Goal: Task Accomplishment & Management: Manage account settings

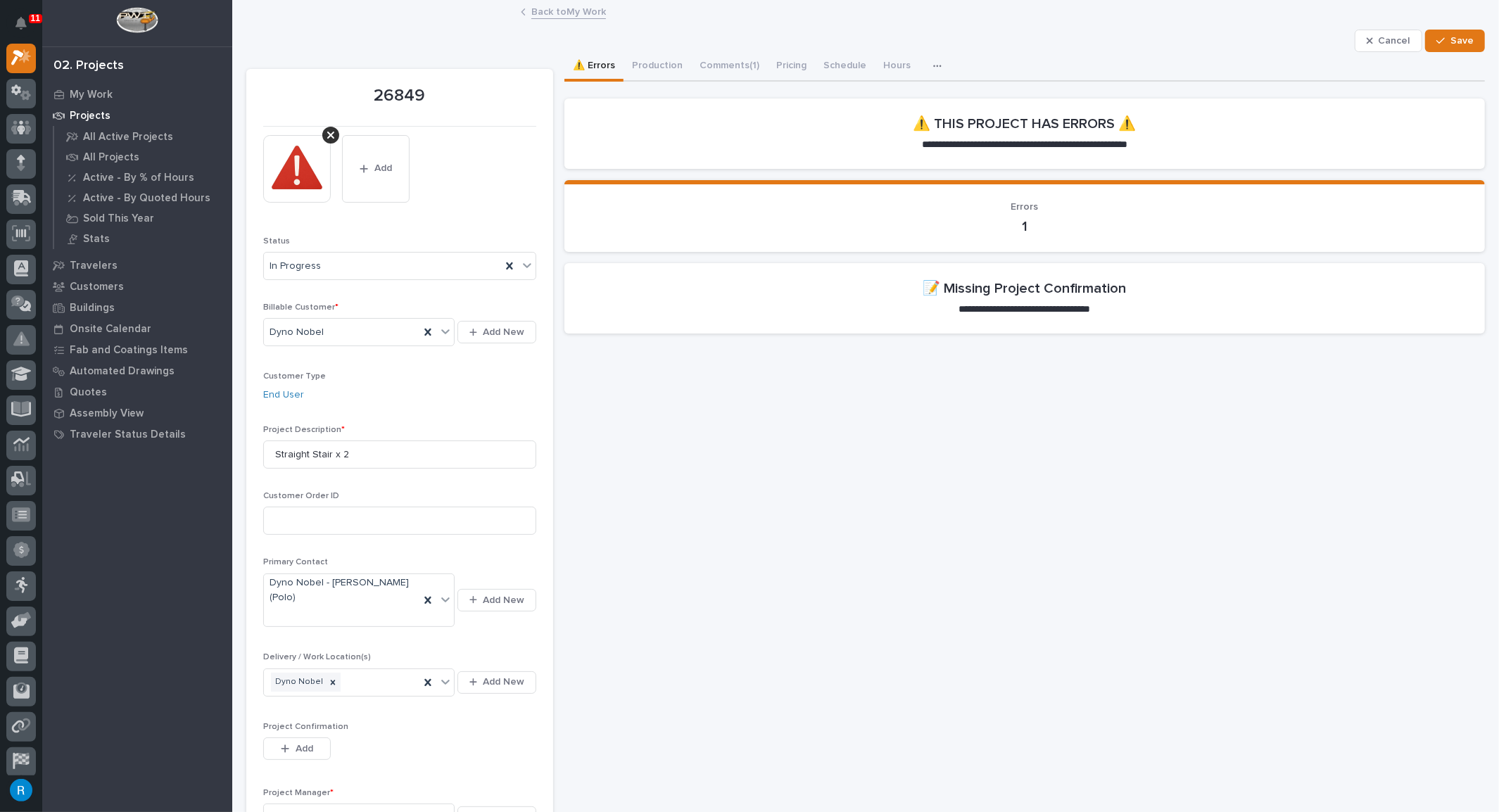
click at [888, 309] on section "**********" at bounding box center [1025, 299] width 921 height 70
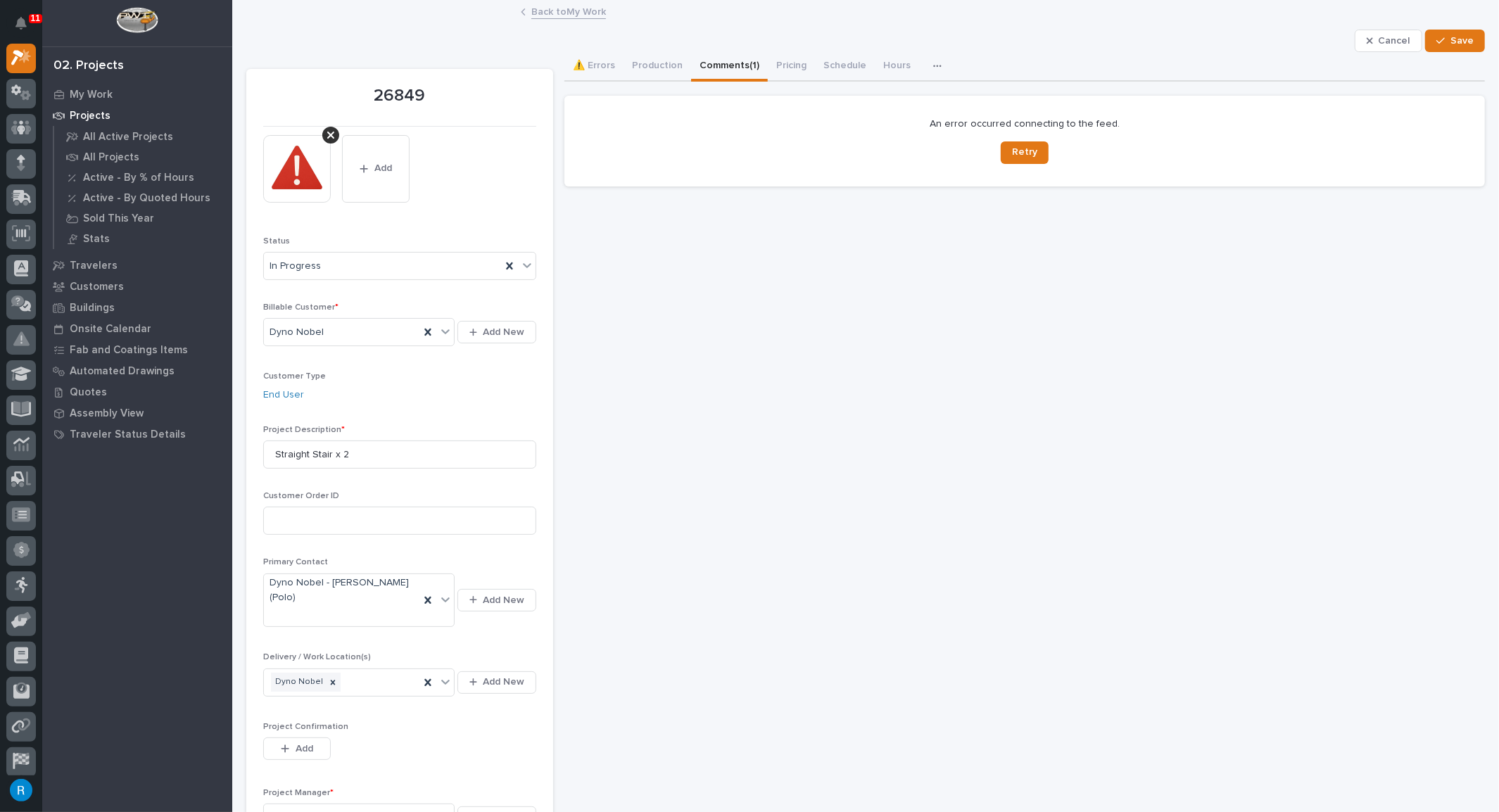
click at [727, 63] on button "Comments (1)" at bounding box center [729, 67] width 76 height 30
click at [1459, 41] on span "Save" at bounding box center [1462, 40] width 23 height 13
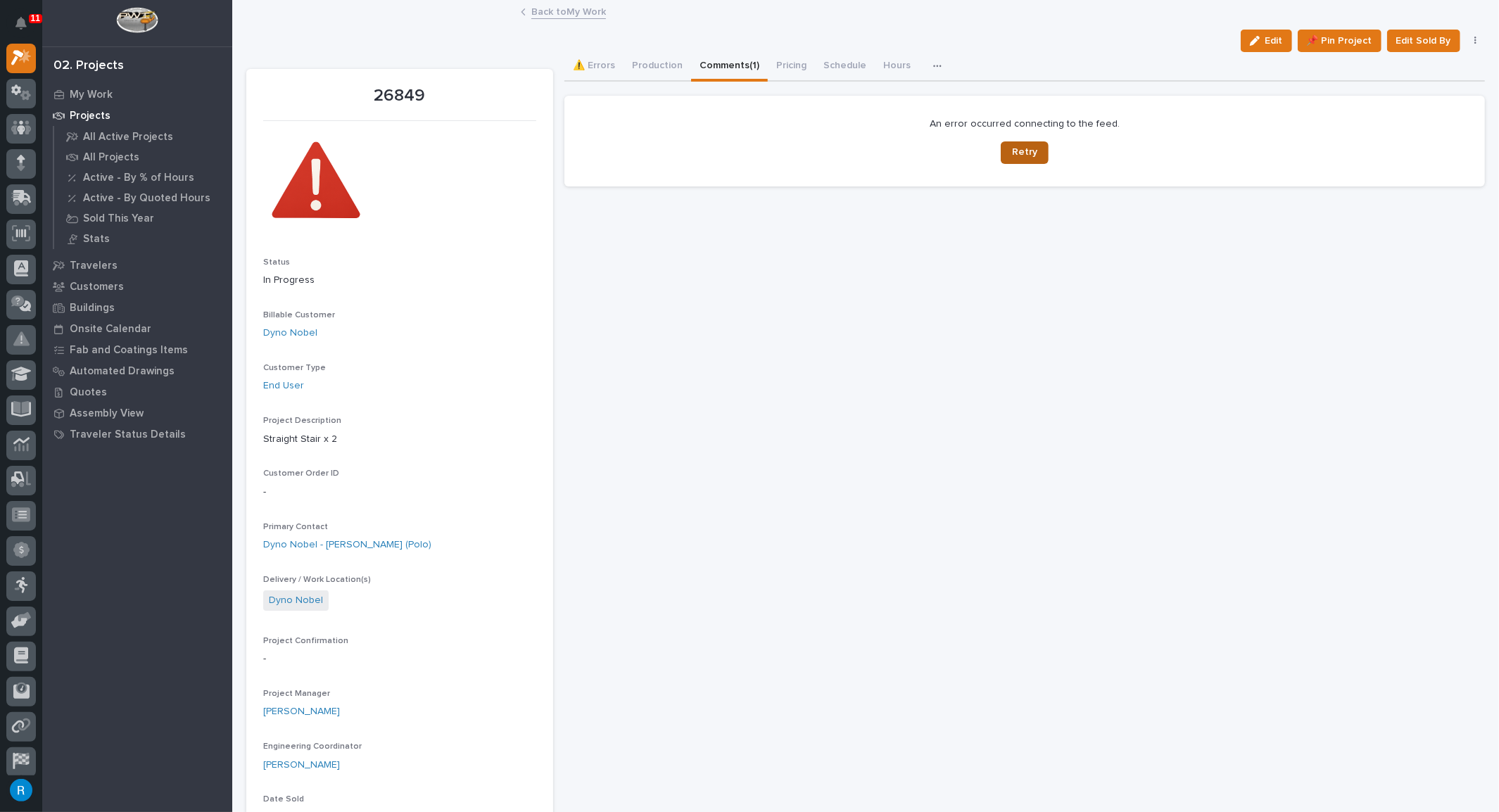
click at [1018, 154] on span "Retry" at bounding box center [1024, 152] width 25 height 13
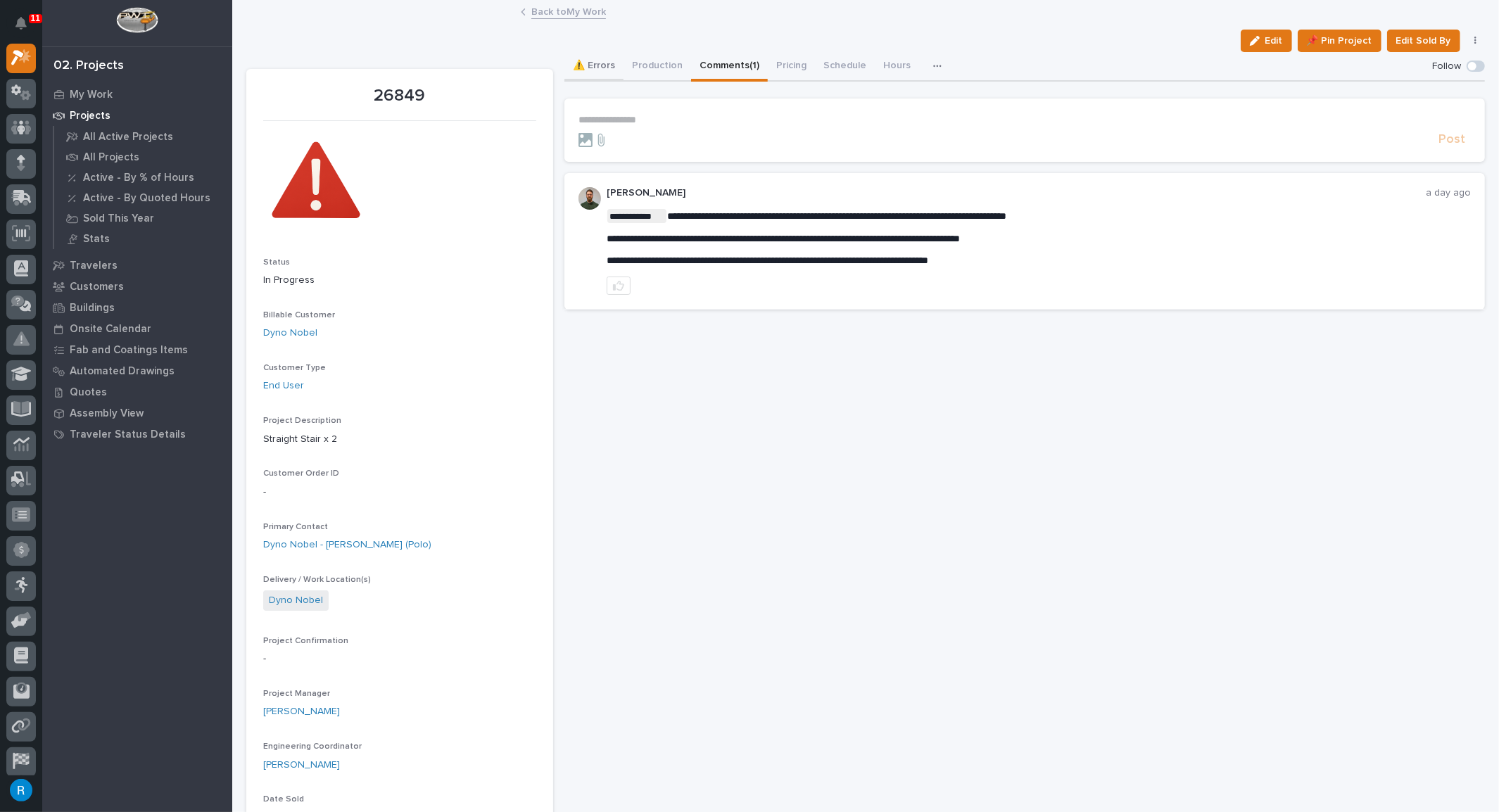
click at [601, 65] on button "⚠️ Errors" at bounding box center [594, 67] width 59 height 30
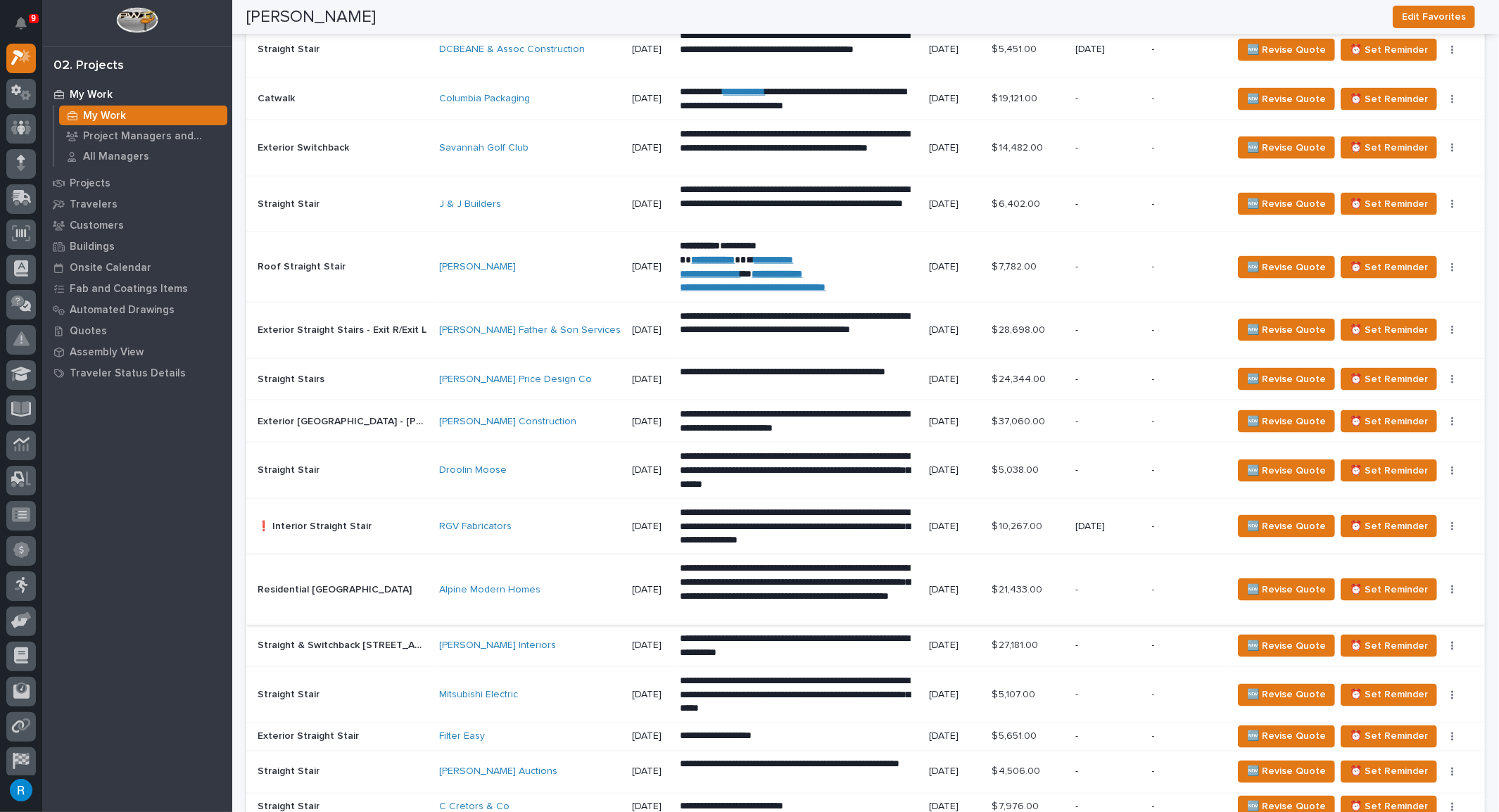
scroll to position [1791, 0]
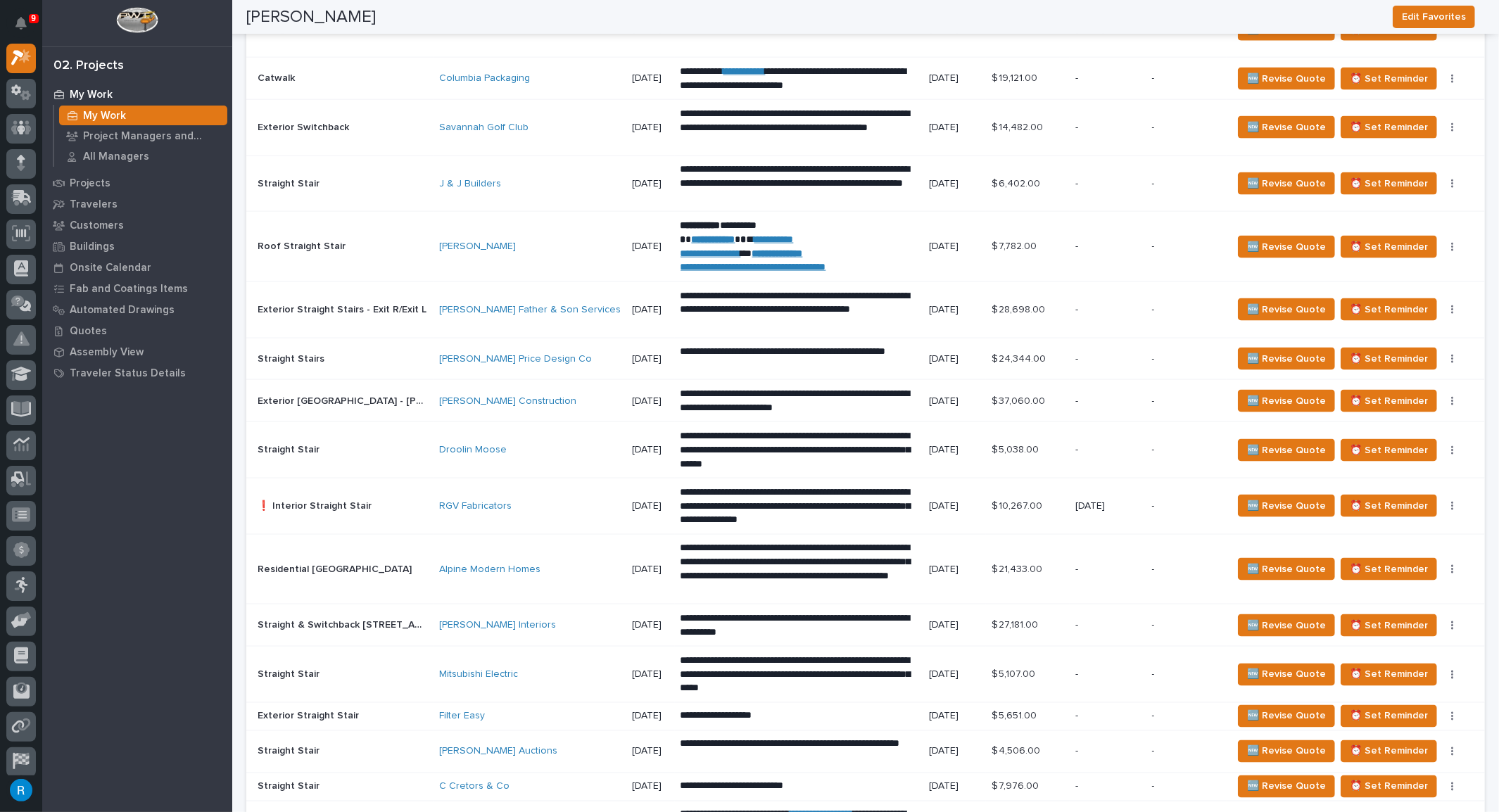
click at [528, 504] on div "RGV Fabricators" at bounding box center [530, 506] width 182 height 23
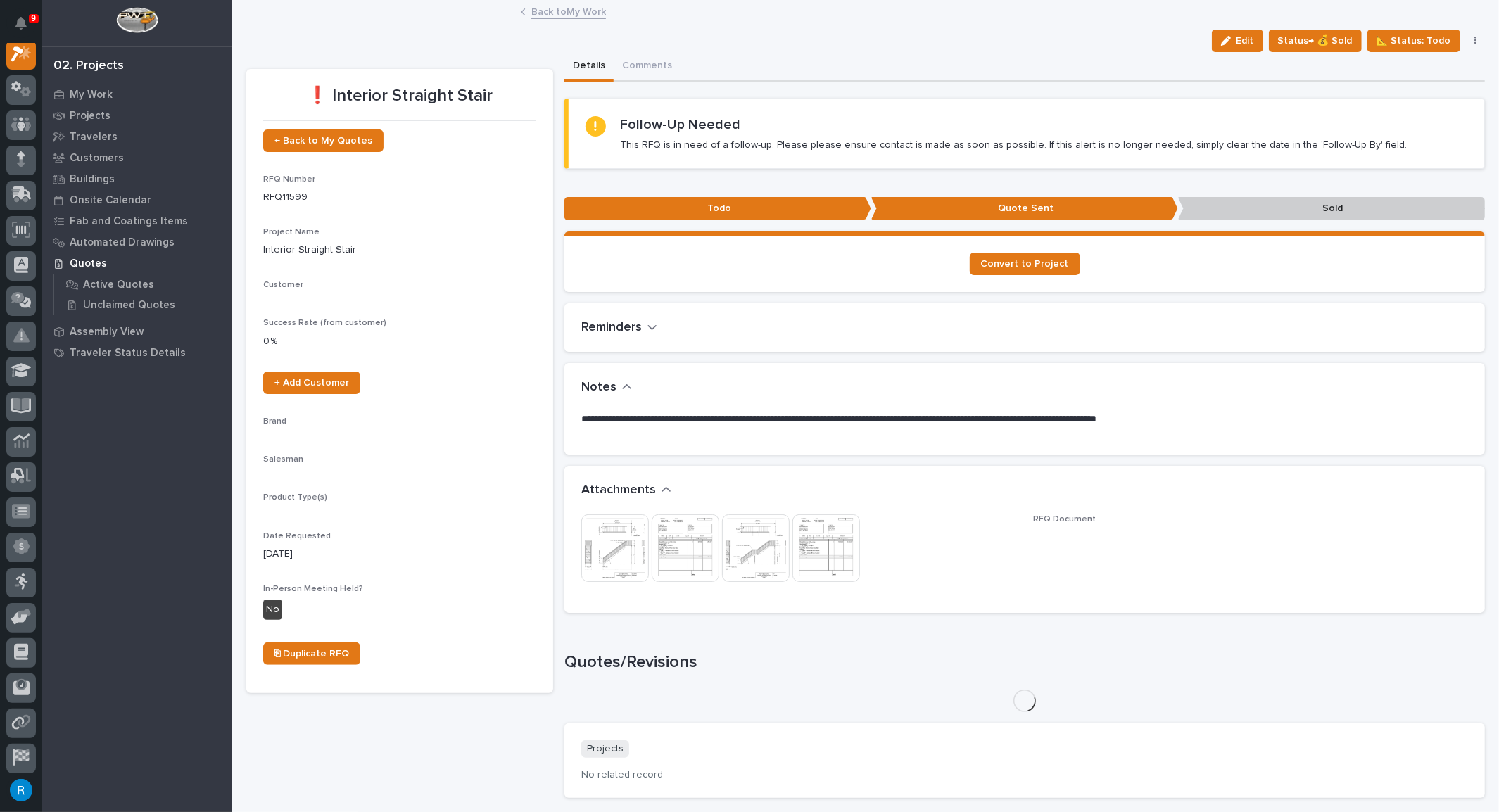
scroll to position [34, 0]
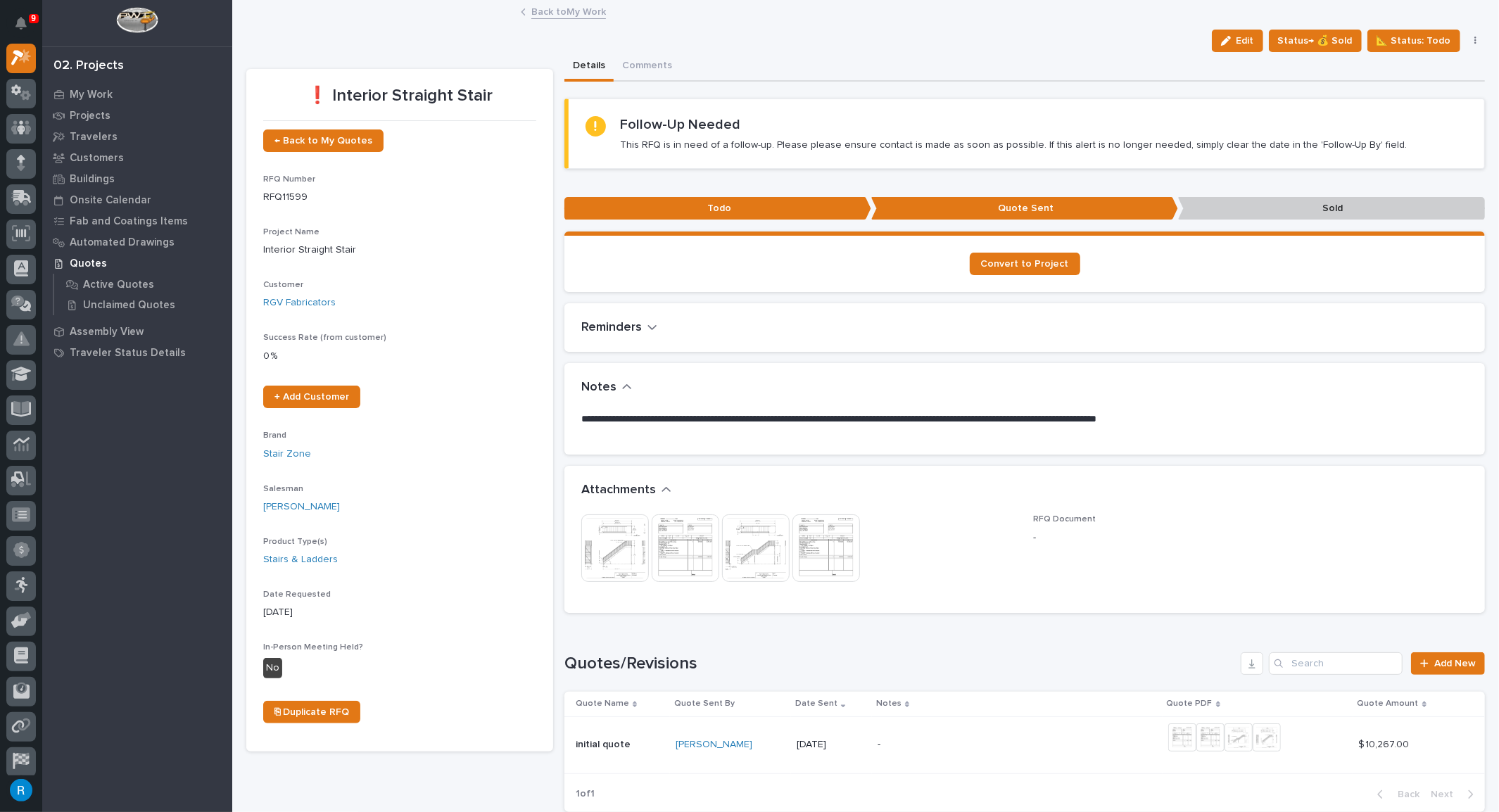
click at [729, 418] on p "**********" at bounding box center [1021, 420] width 879 height 14
click at [1243, 37] on span "Edit" at bounding box center [1245, 40] width 18 height 13
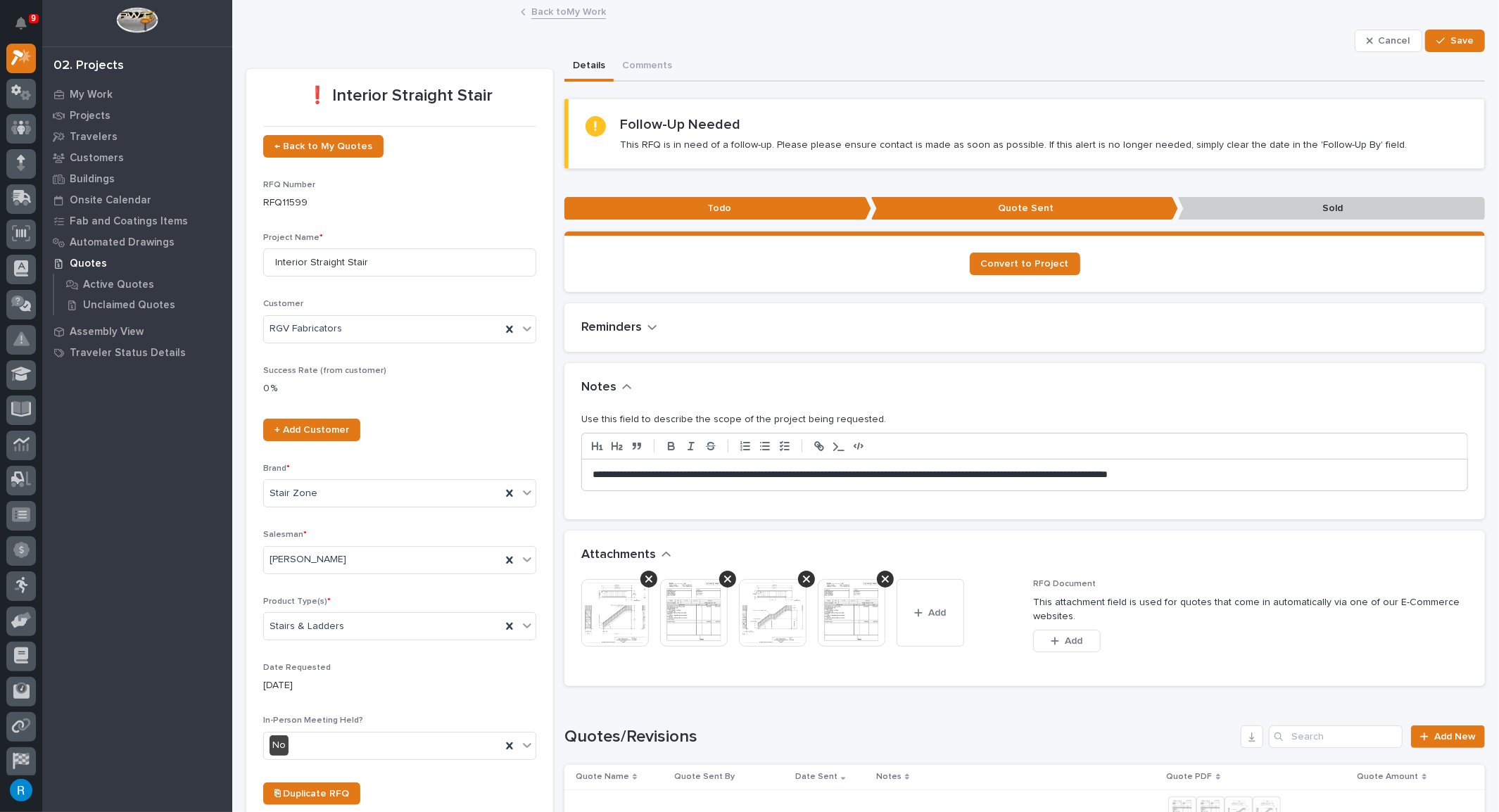
click at [743, 472] on p "**********" at bounding box center [1022, 475] width 858 height 14
click at [1452, 40] on span "Save" at bounding box center [1462, 40] width 23 height 13
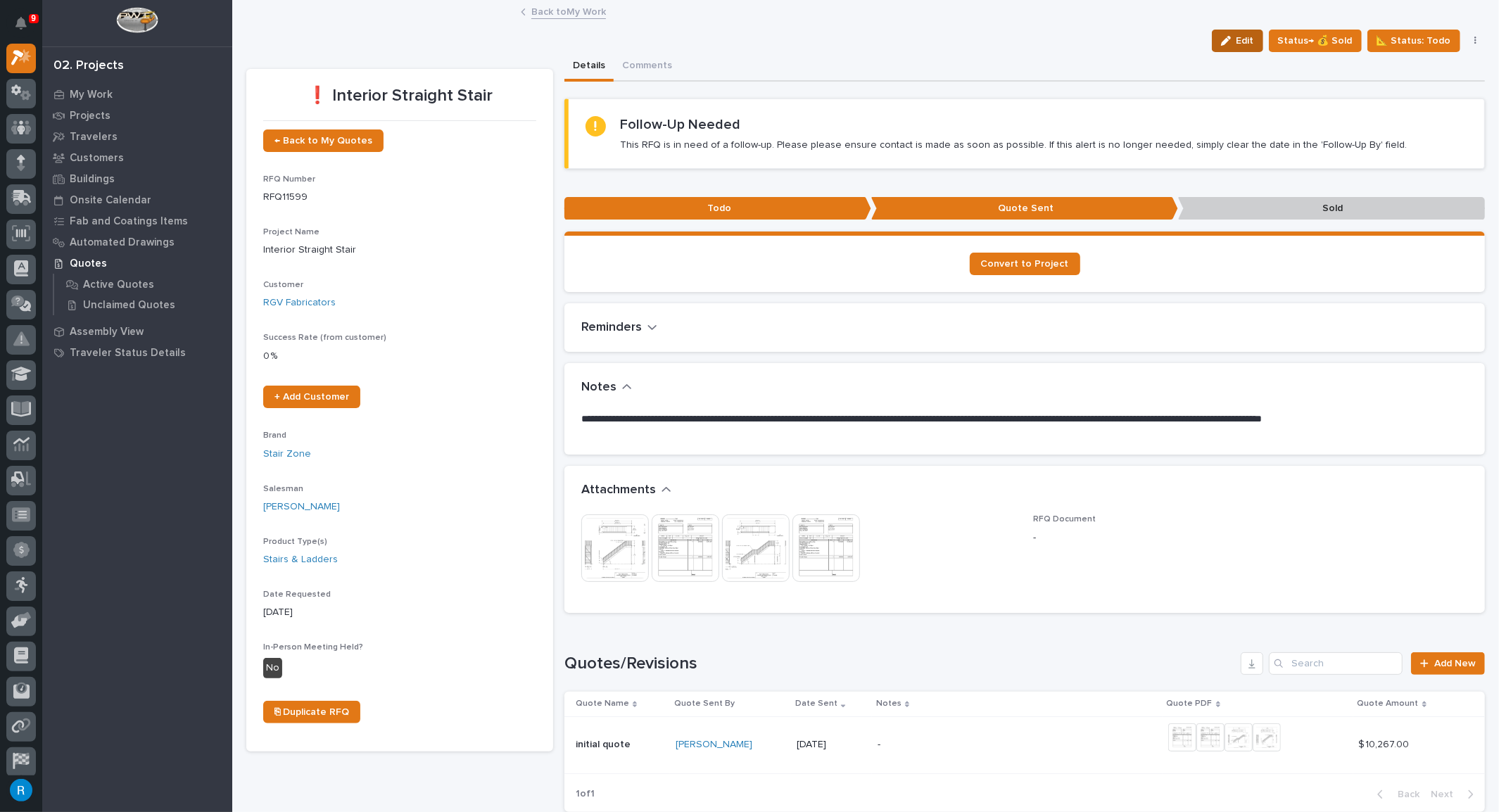
click at [1248, 45] on span "Edit" at bounding box center [1245, 40] width 18 height 13
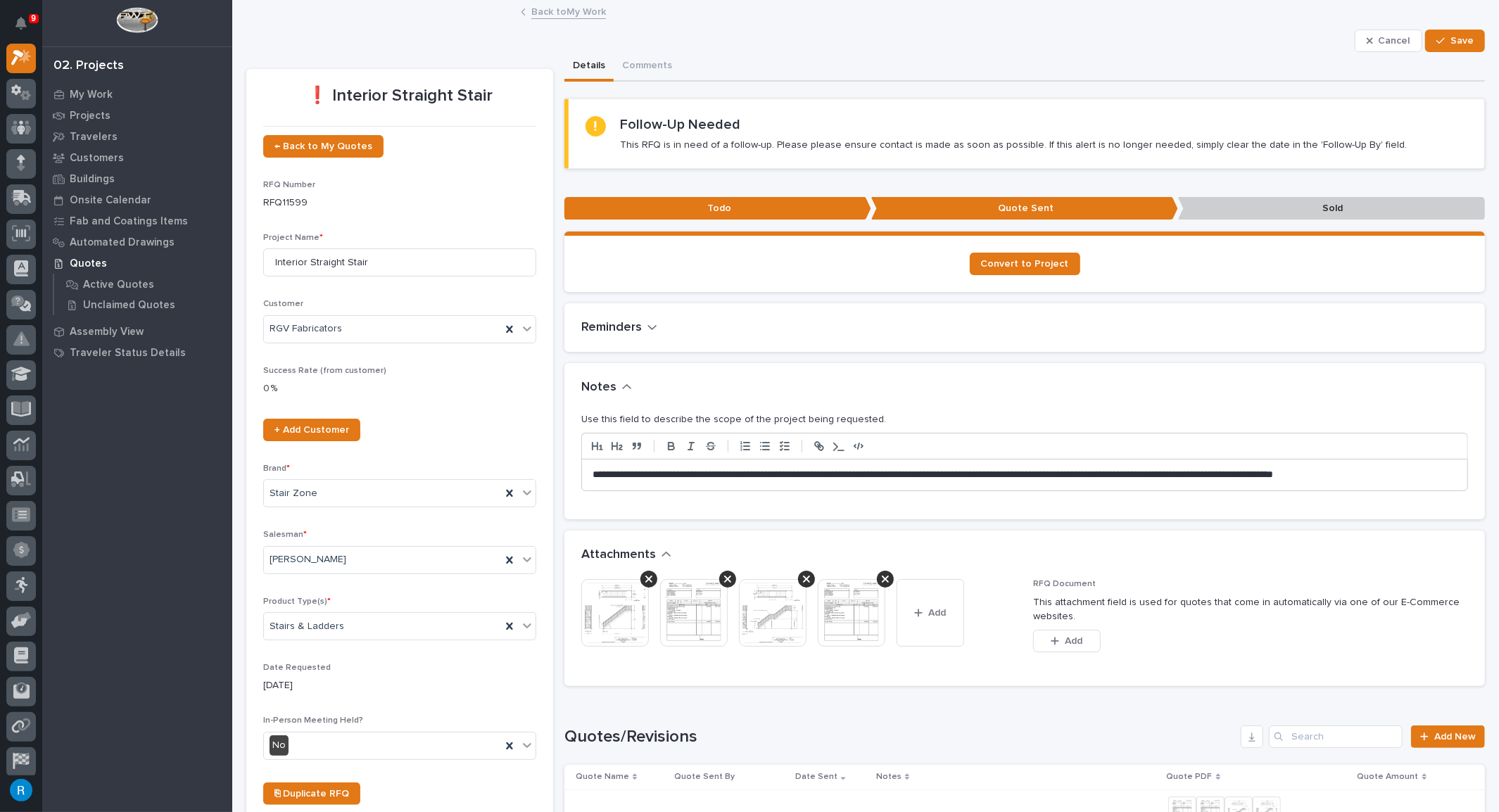
click at [650, 328] on icon "button" at bounding box center [652, 327] width 10 height 13
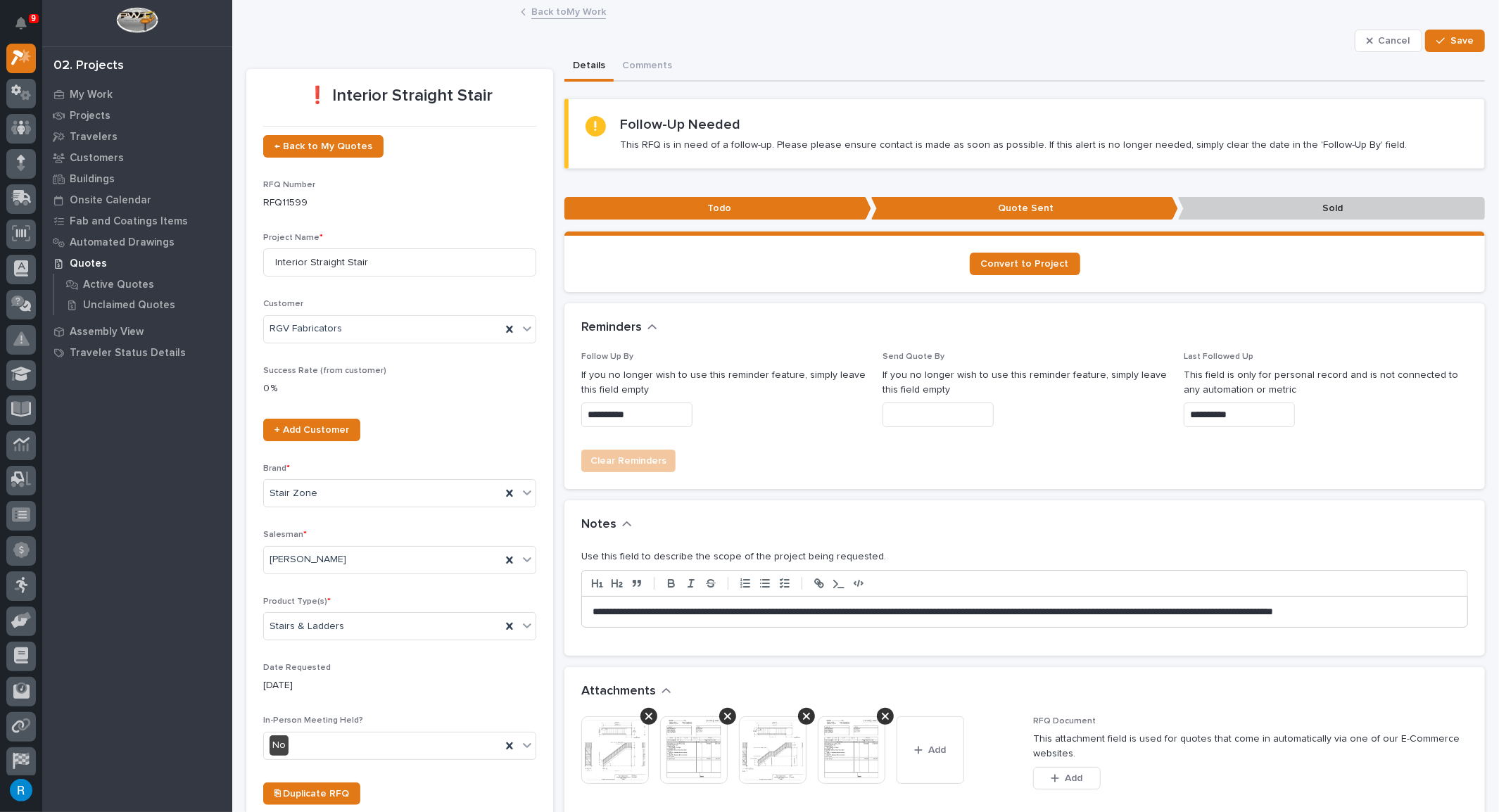
click at [611, 413] on input "**********" at bounding box center [637, 415] width 112 height 24
click at [656, 345] on div "28" at bounding box center [652, 344] width 19 height 19
type input "**********"
click at [1452, 40] on span "Save" at bounding box center [1462, 40] width 23 height 13
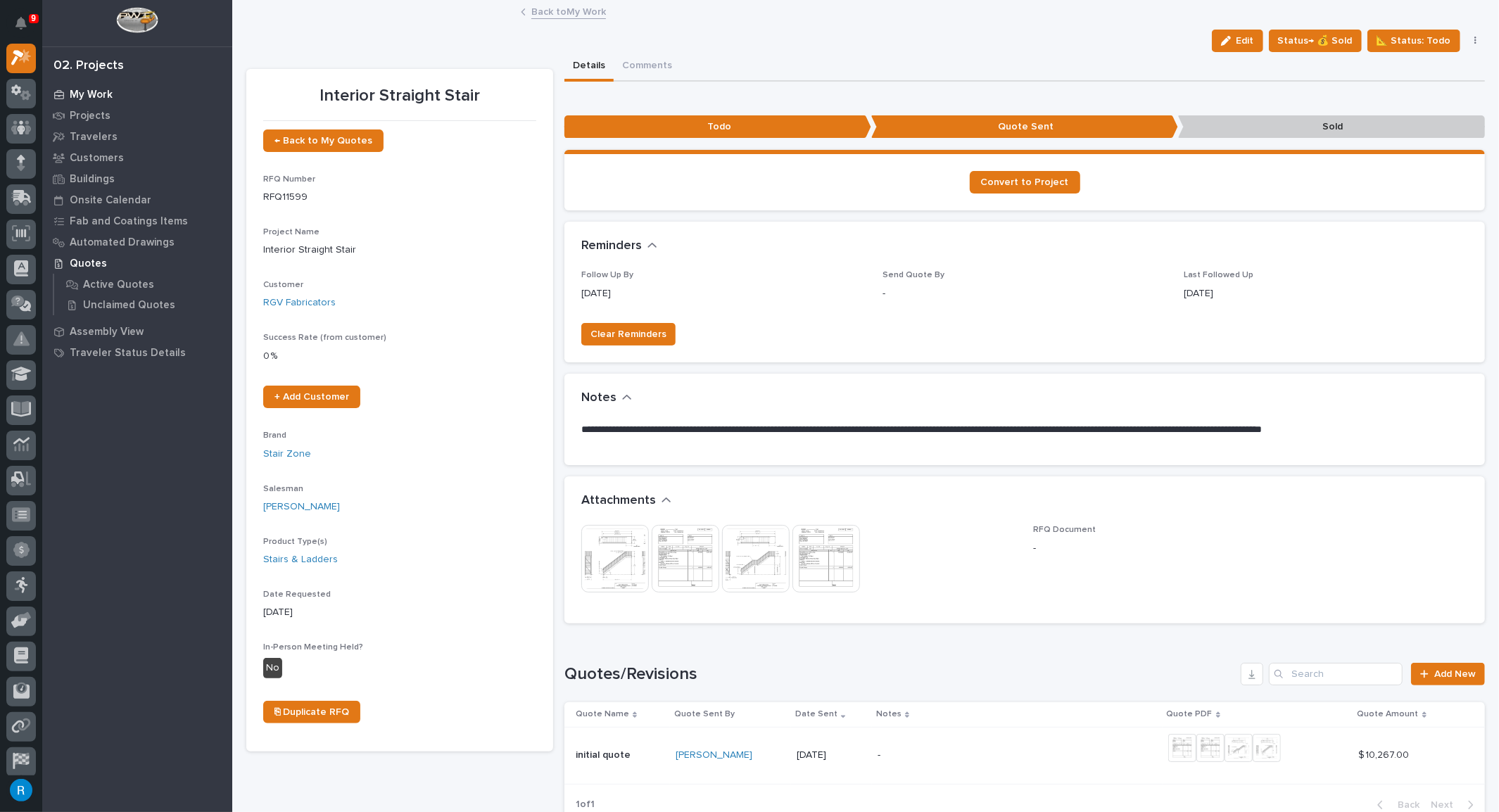
click at [95, 96] on p "My Work" at bounding box center [91, 95] width 43 height 13
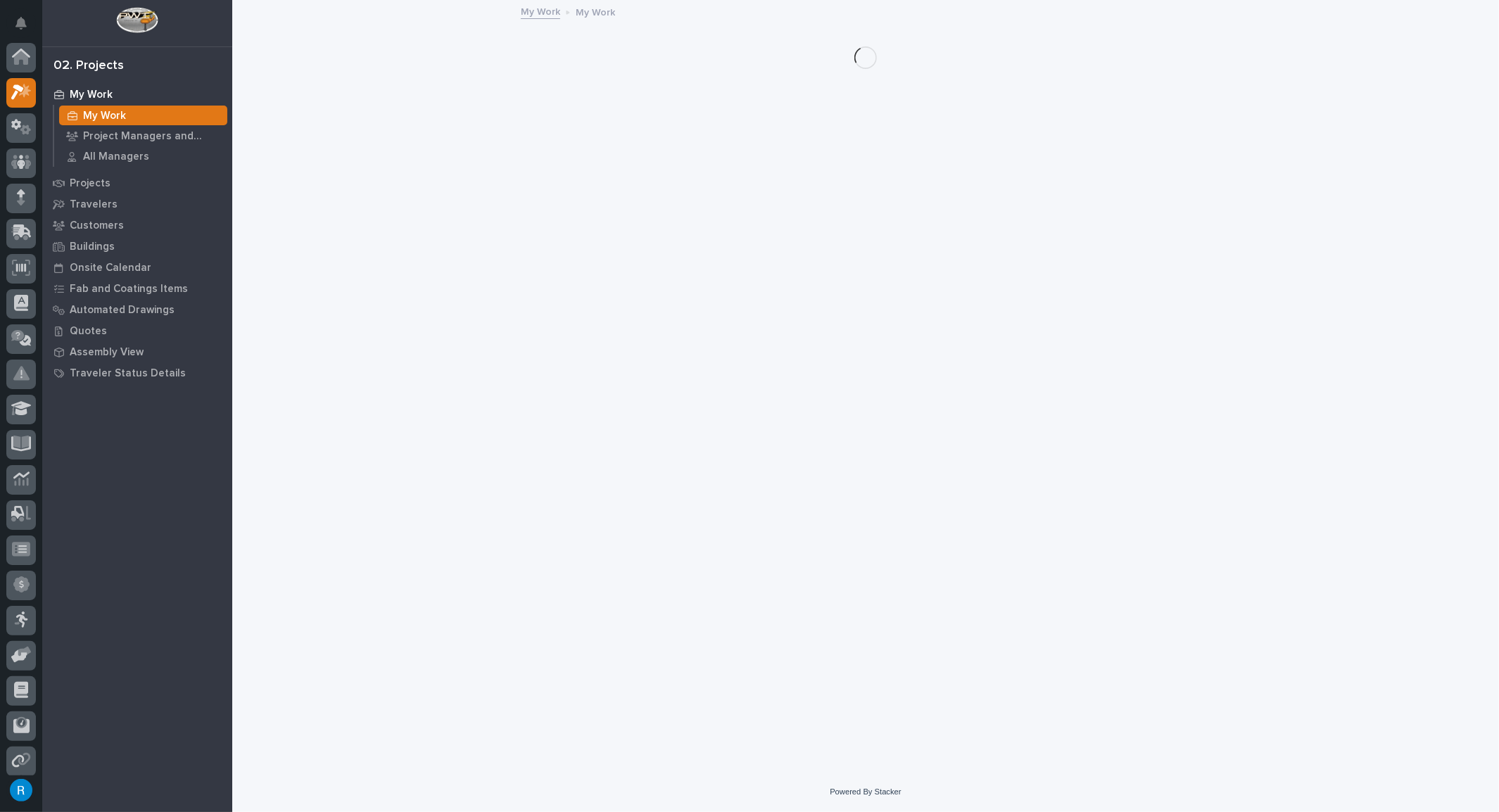
scroll to position [34, 0]
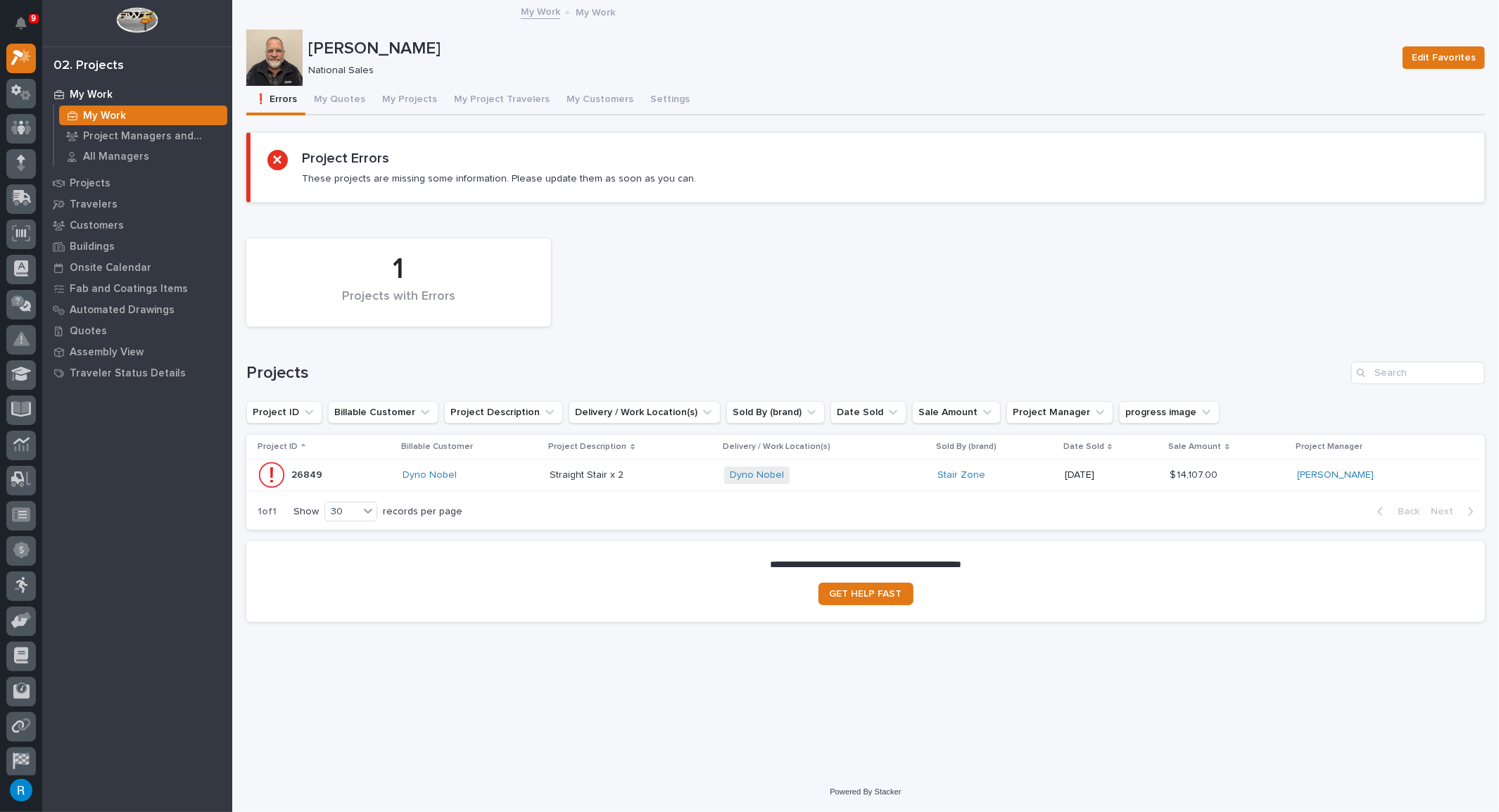
click at [504, 478] on div "Dyno Nobel" at bounding box center [471, 475] width 137 height 12
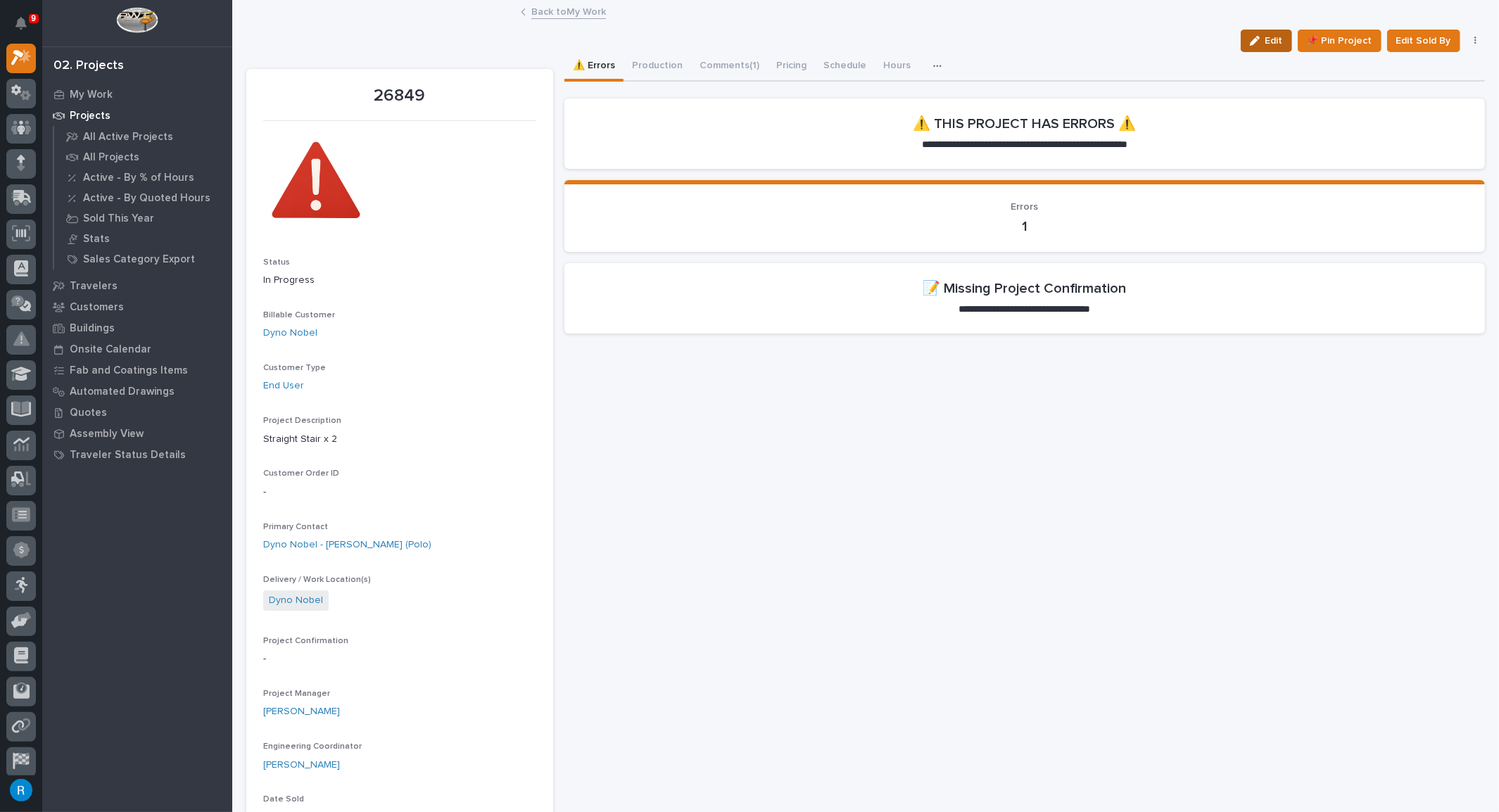
click at [1265, 44] on span "Edit" at bounding box center [1274, 40] width 18 height 13
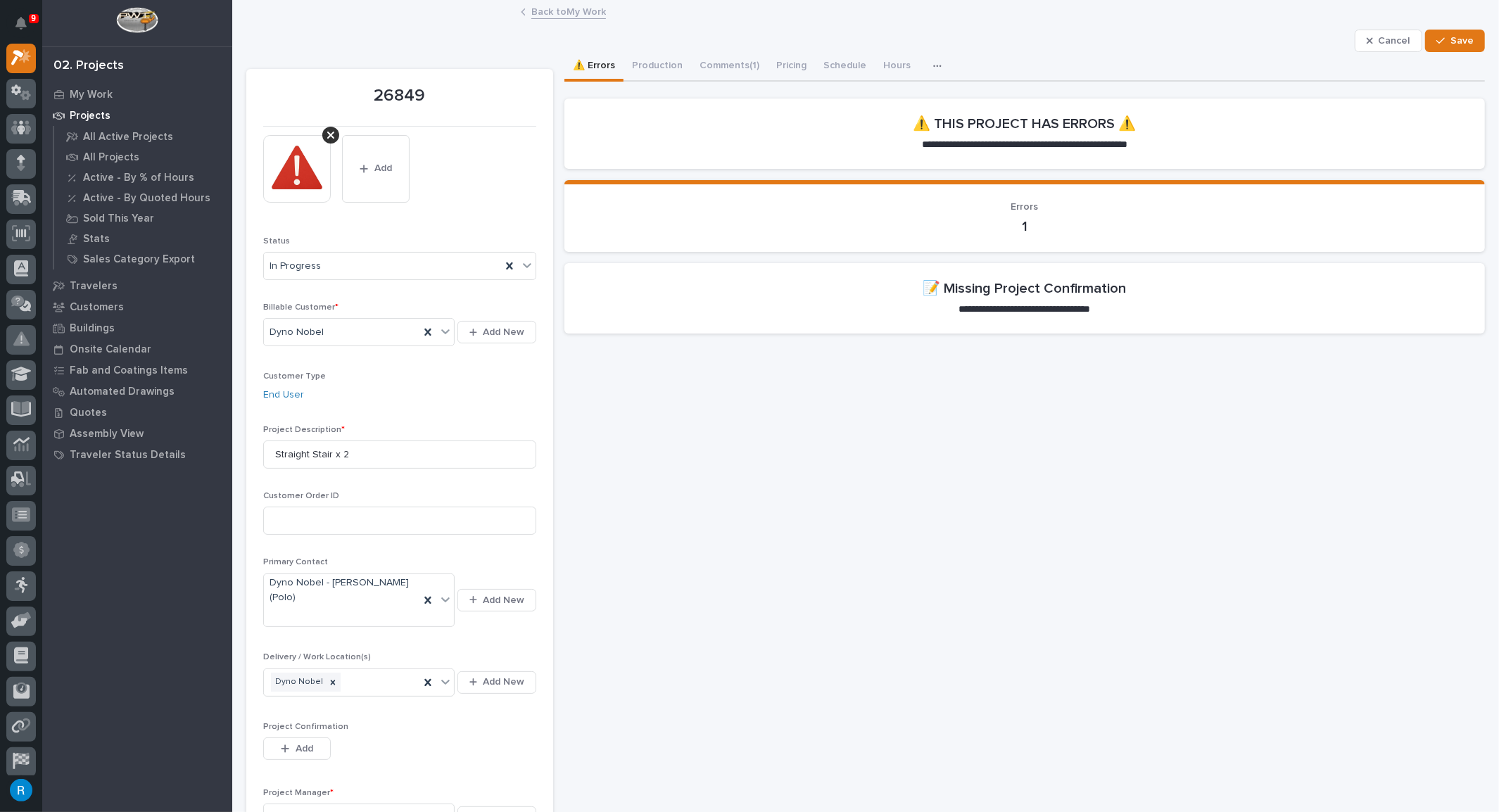
click at [881, 309] on section "**********" at bounding box center [1025, 299] width 921 height 70
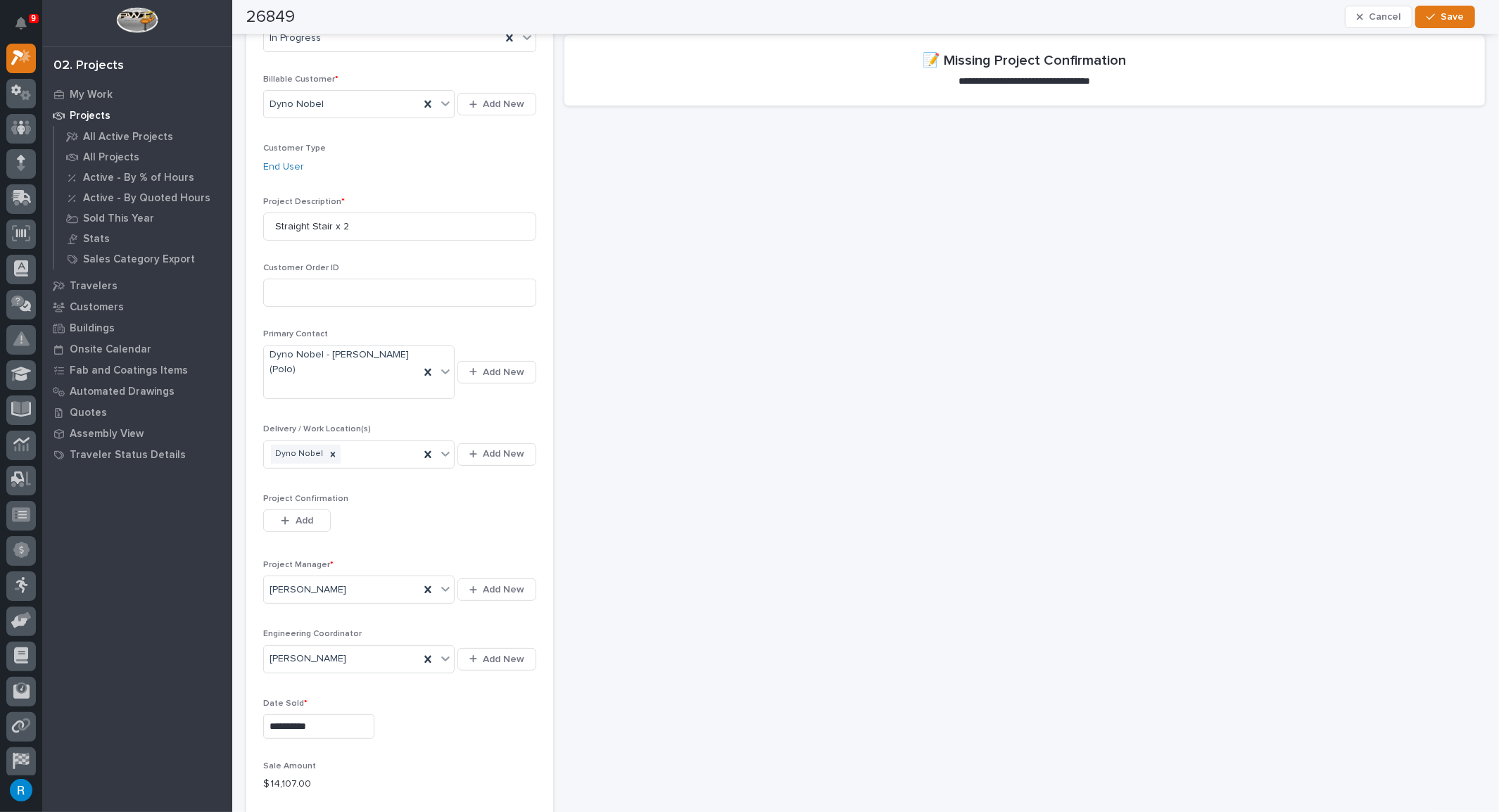
scroll to position [255, 0]
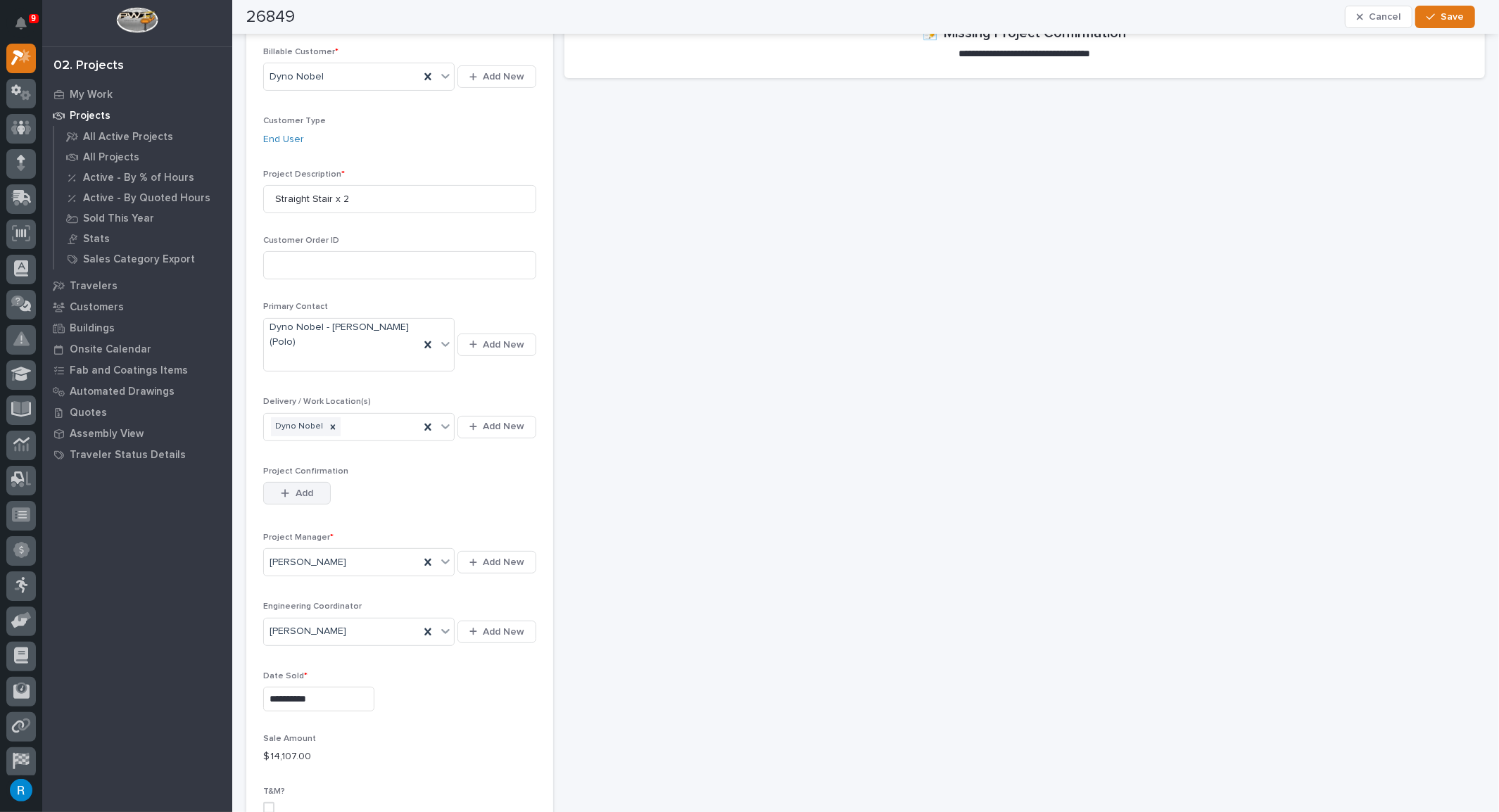
click at [307, 488] on span "Add" at bounding box center [305, 494] width 18 height 13
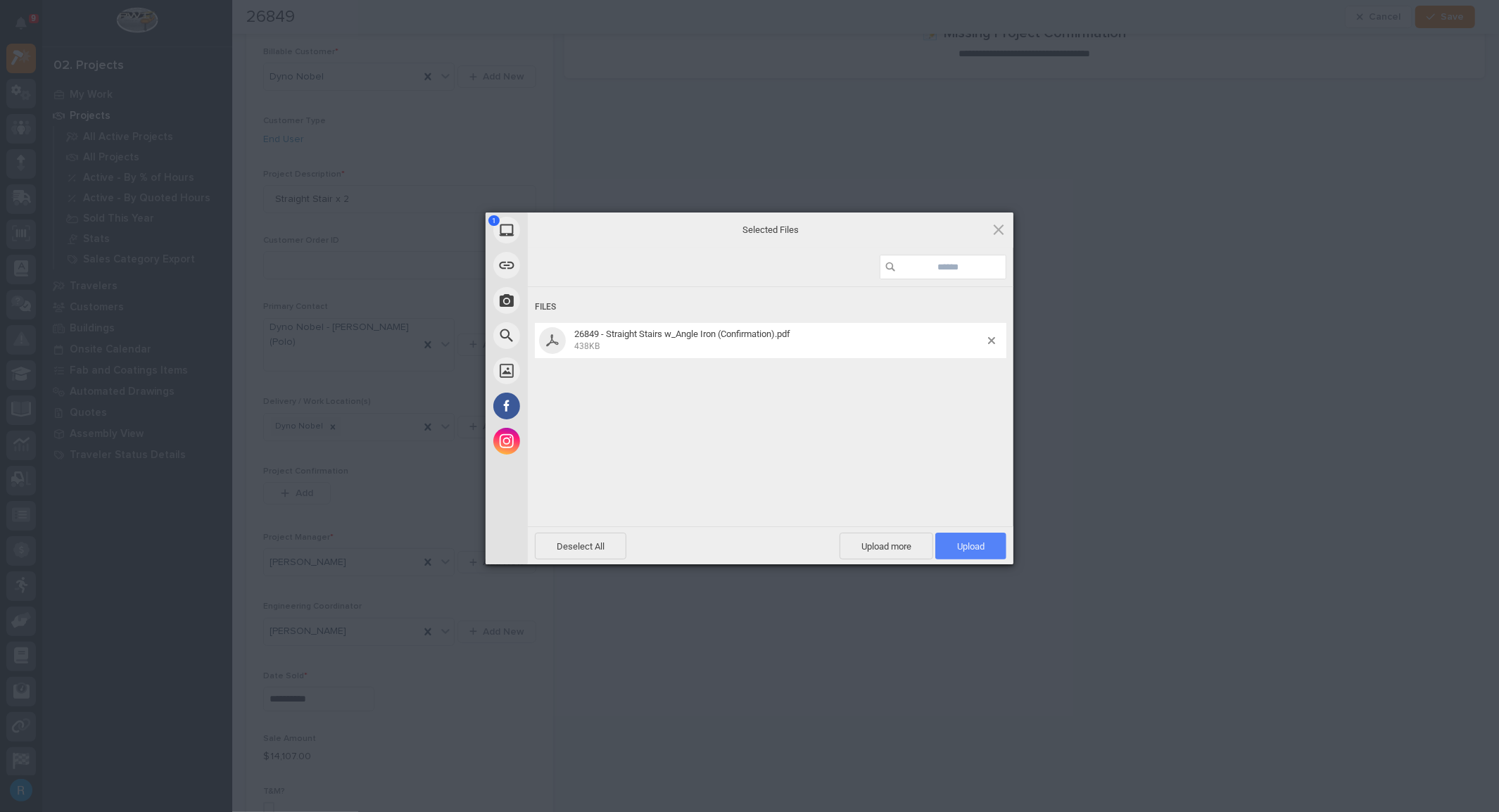
click at [971, 553] on span "Upload 1" at bounding box center [970, 546] width 71 height 27
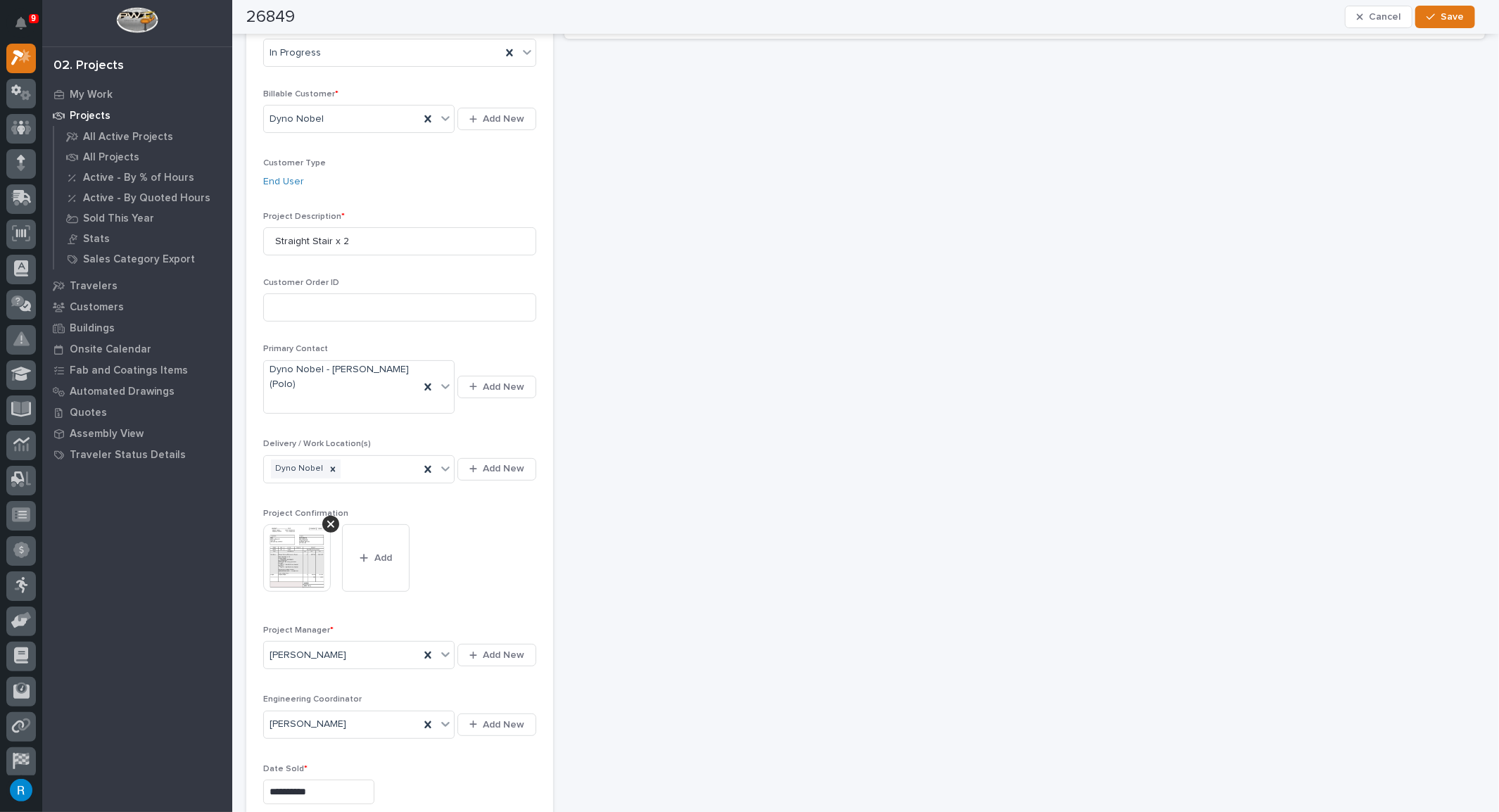
scroll to position [0, 0]
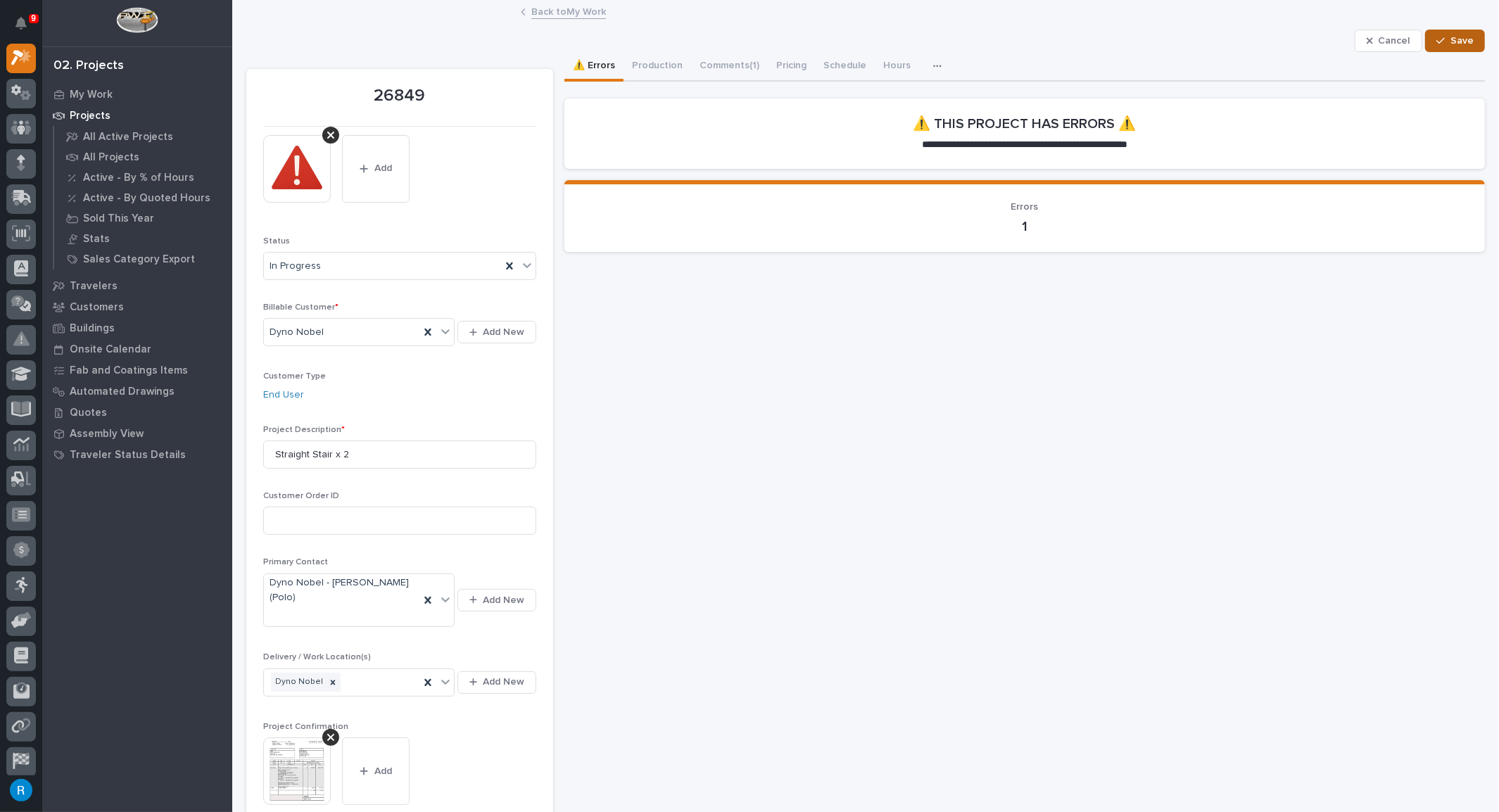
click at [1450, 47] on span "Save" at bounding box center [1462, 40] width 23 height 13
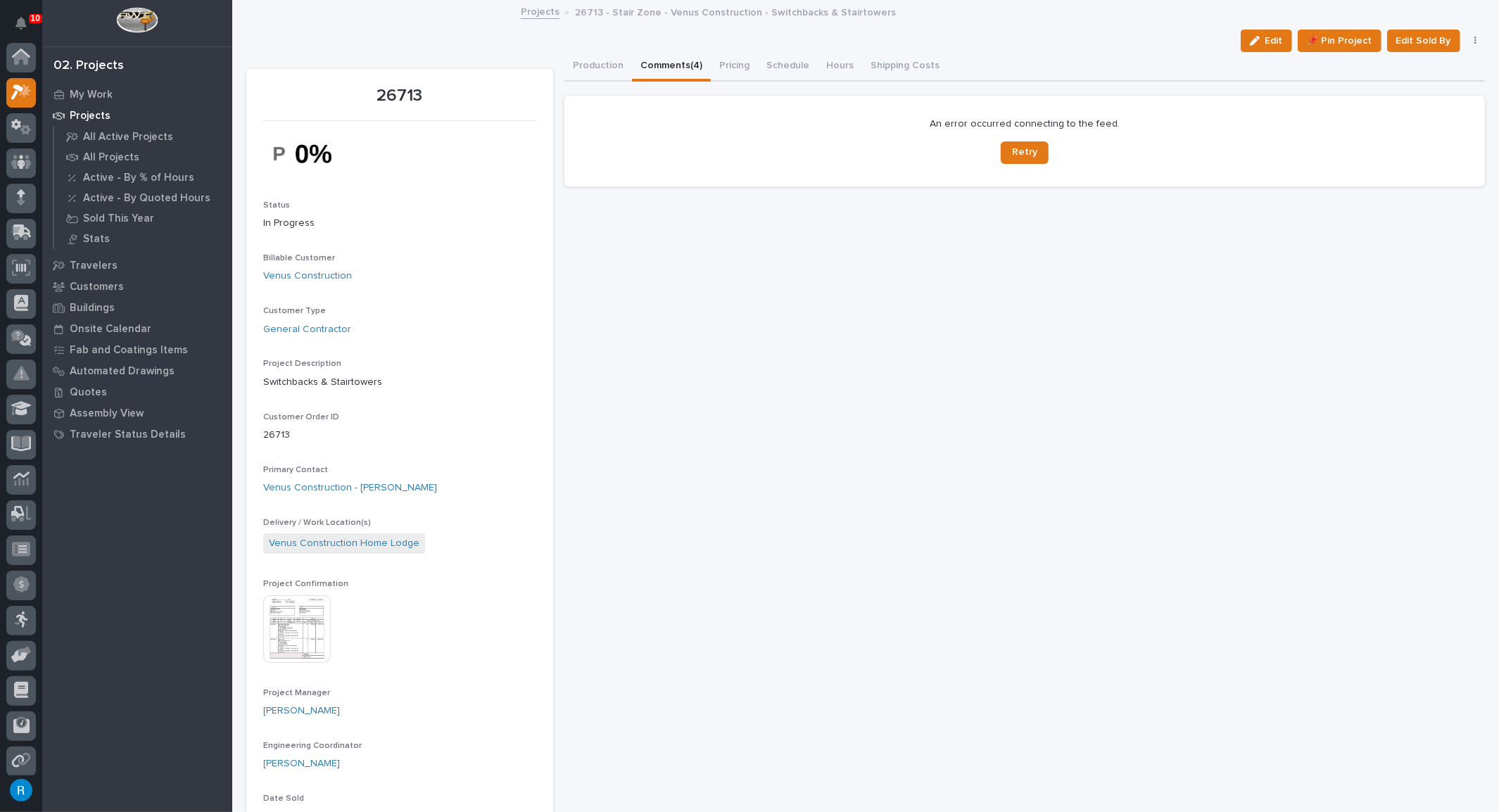
scroll to position [34, 0]
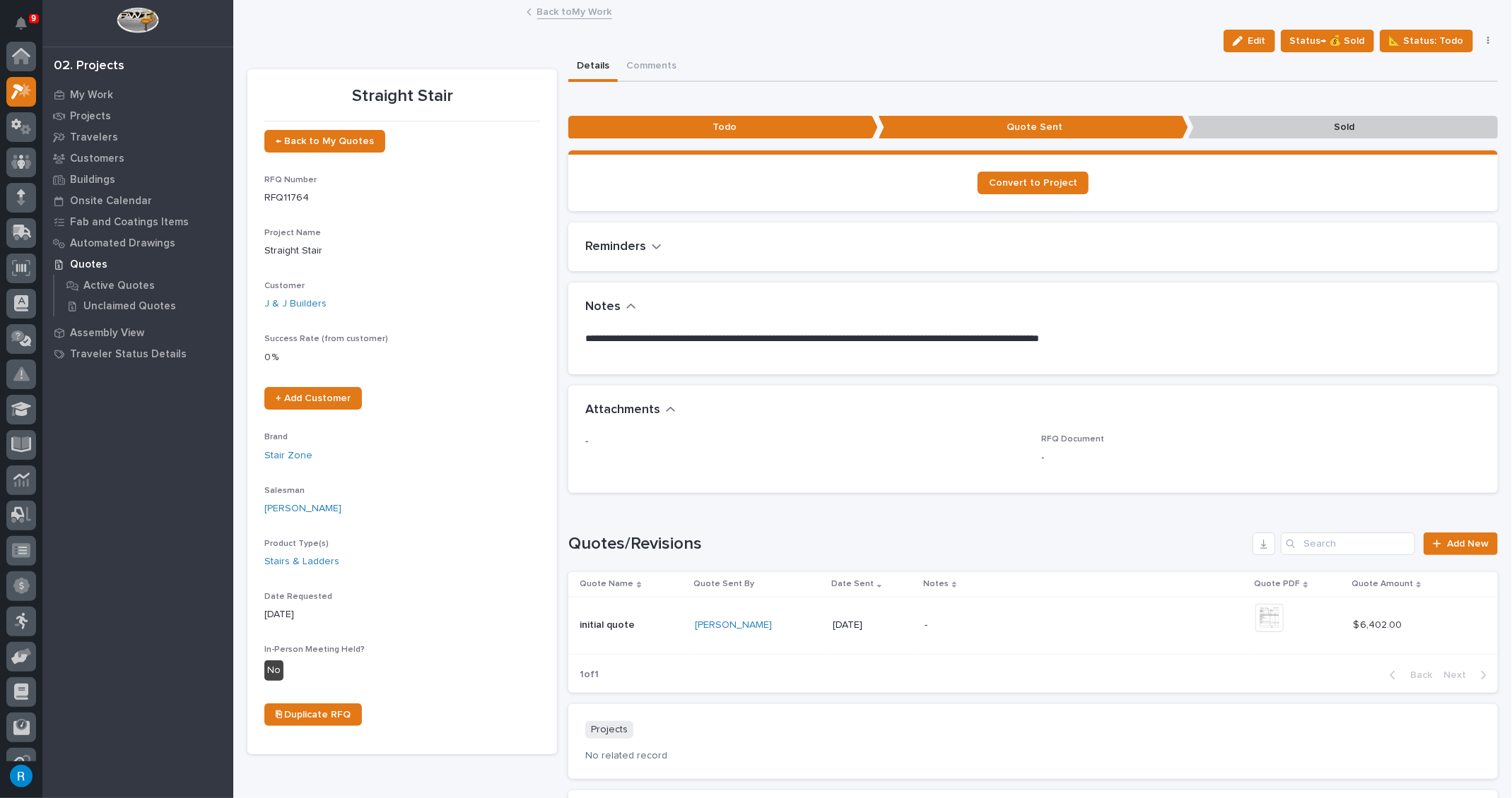
scroll to position [34, 0]
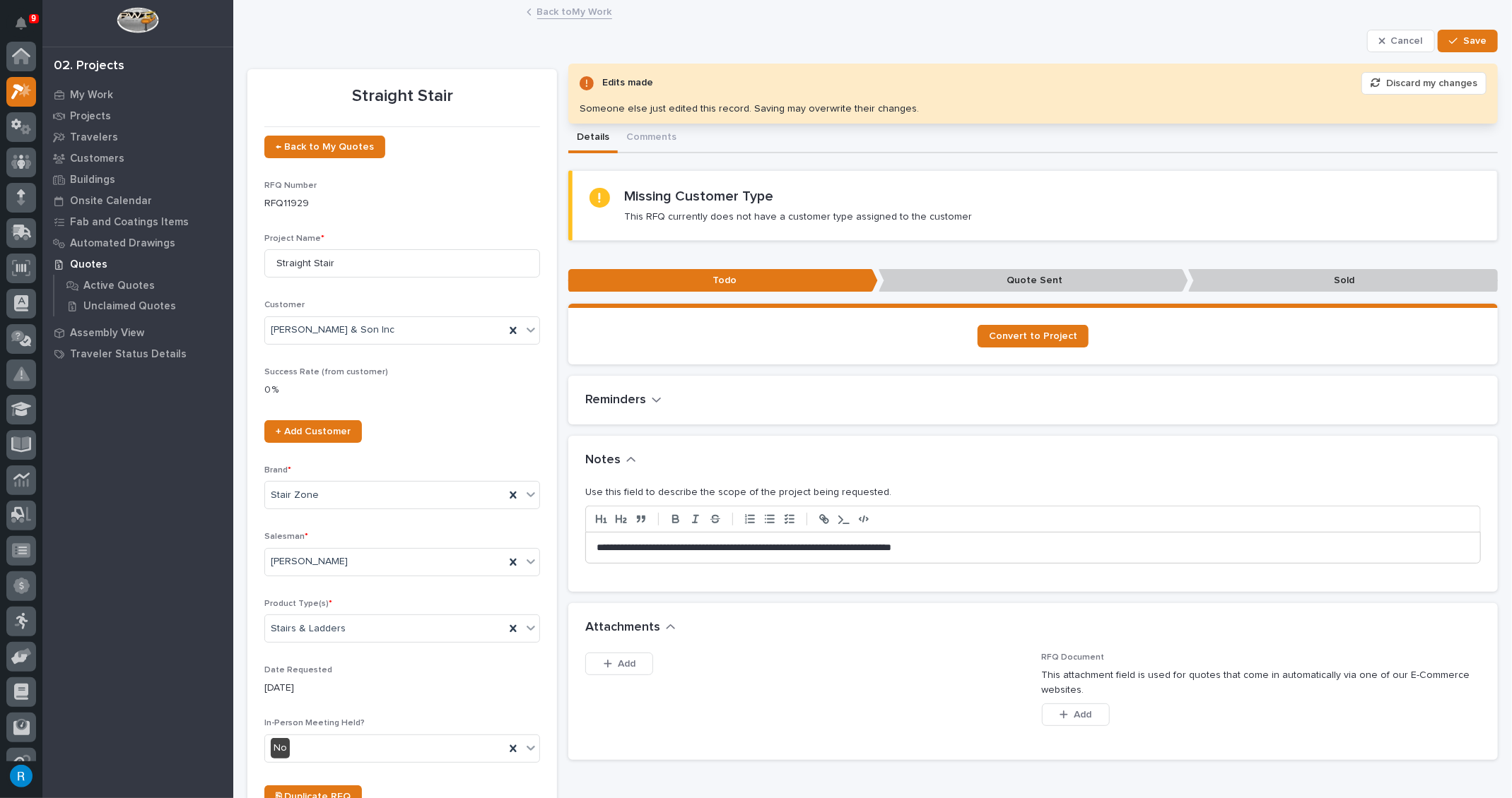
scroll to position [34, 0]
click at [1463, 34] on span "Save" at bounding box center [1475, 41] width 23 height 13
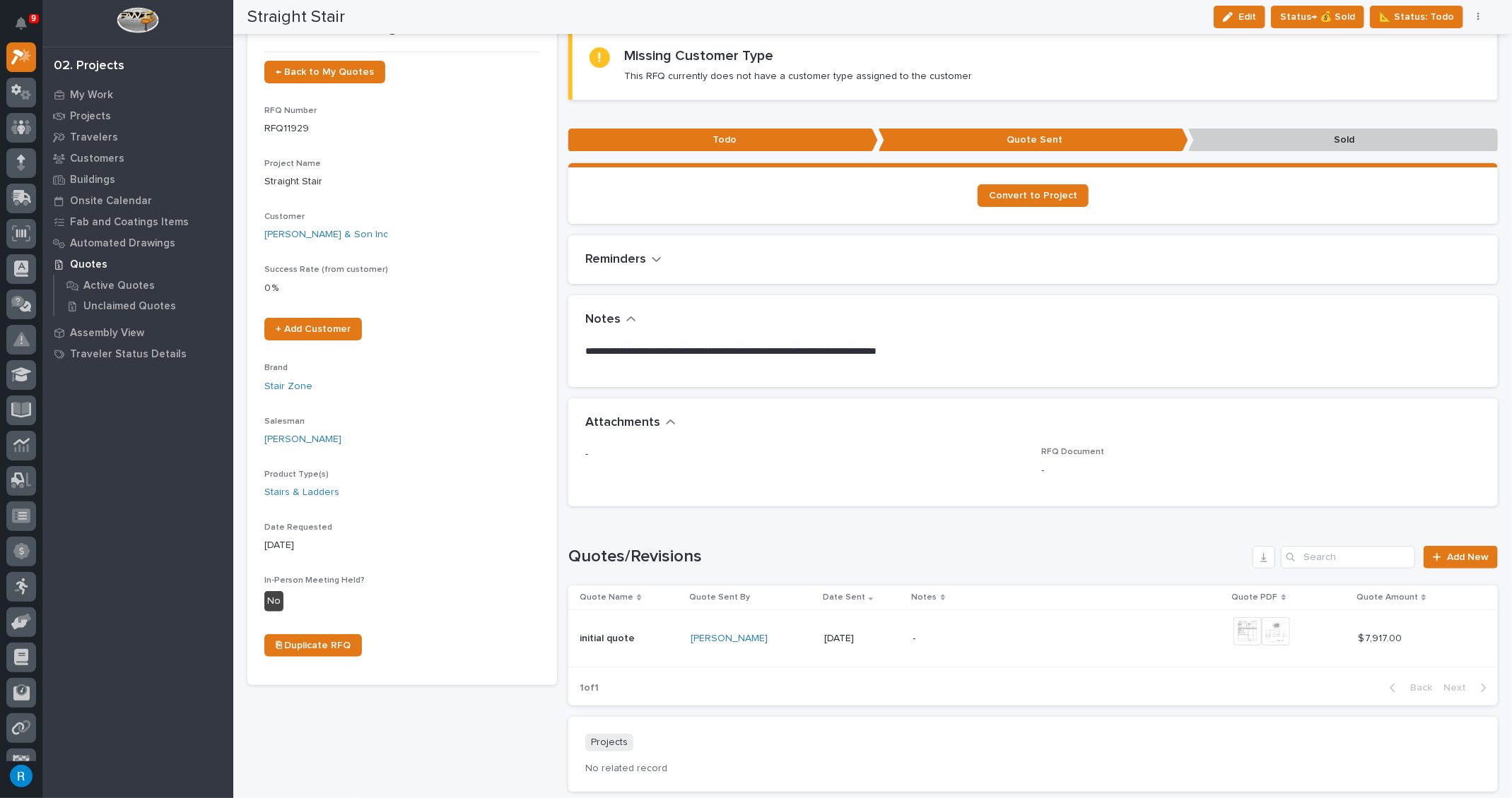
scroll to position [0, 0]
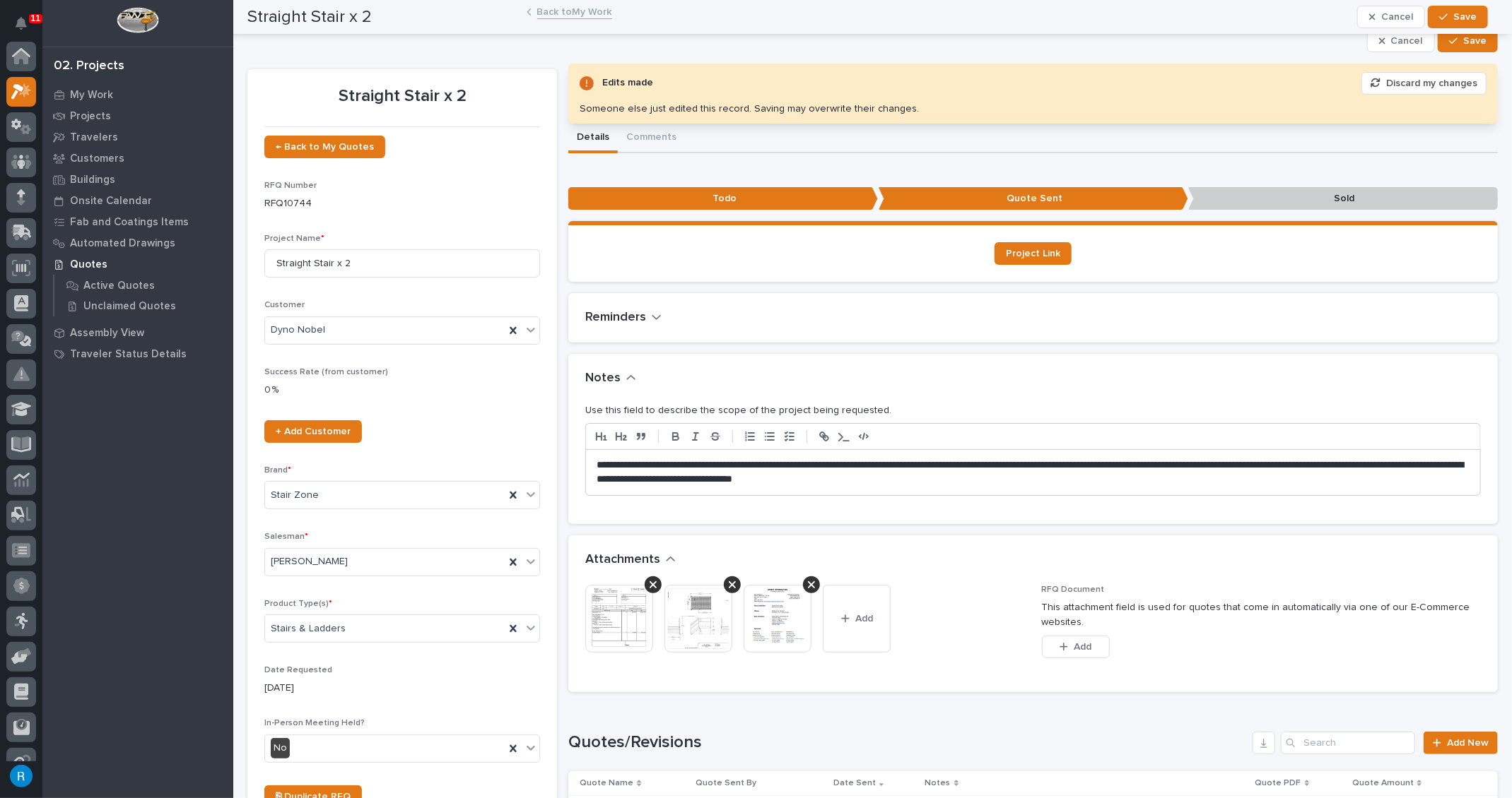
scroll to position [34, 0]
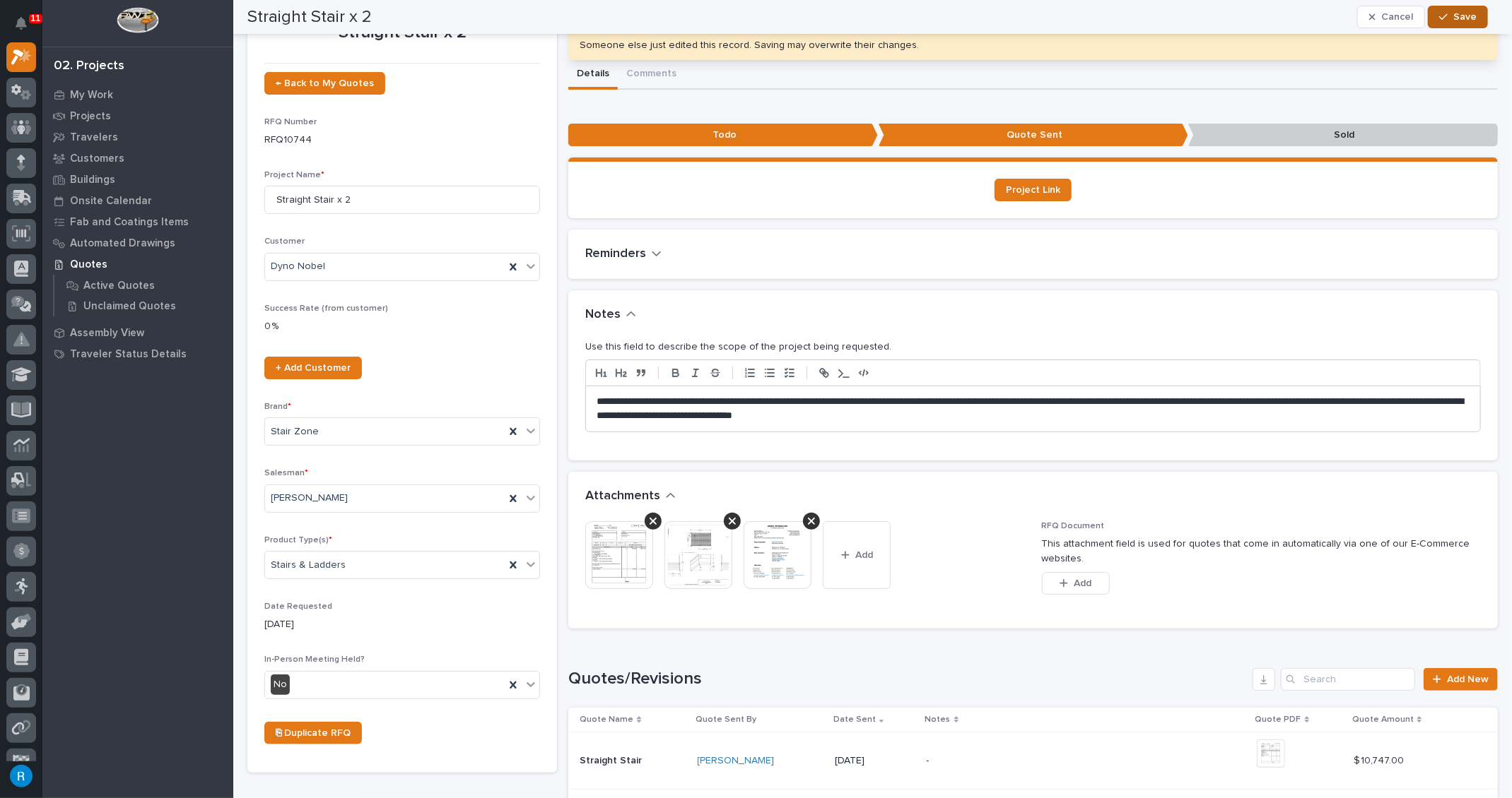
click at [1471, 21] on span "Save" at bounding box center [1465, 17] width 23 height 13
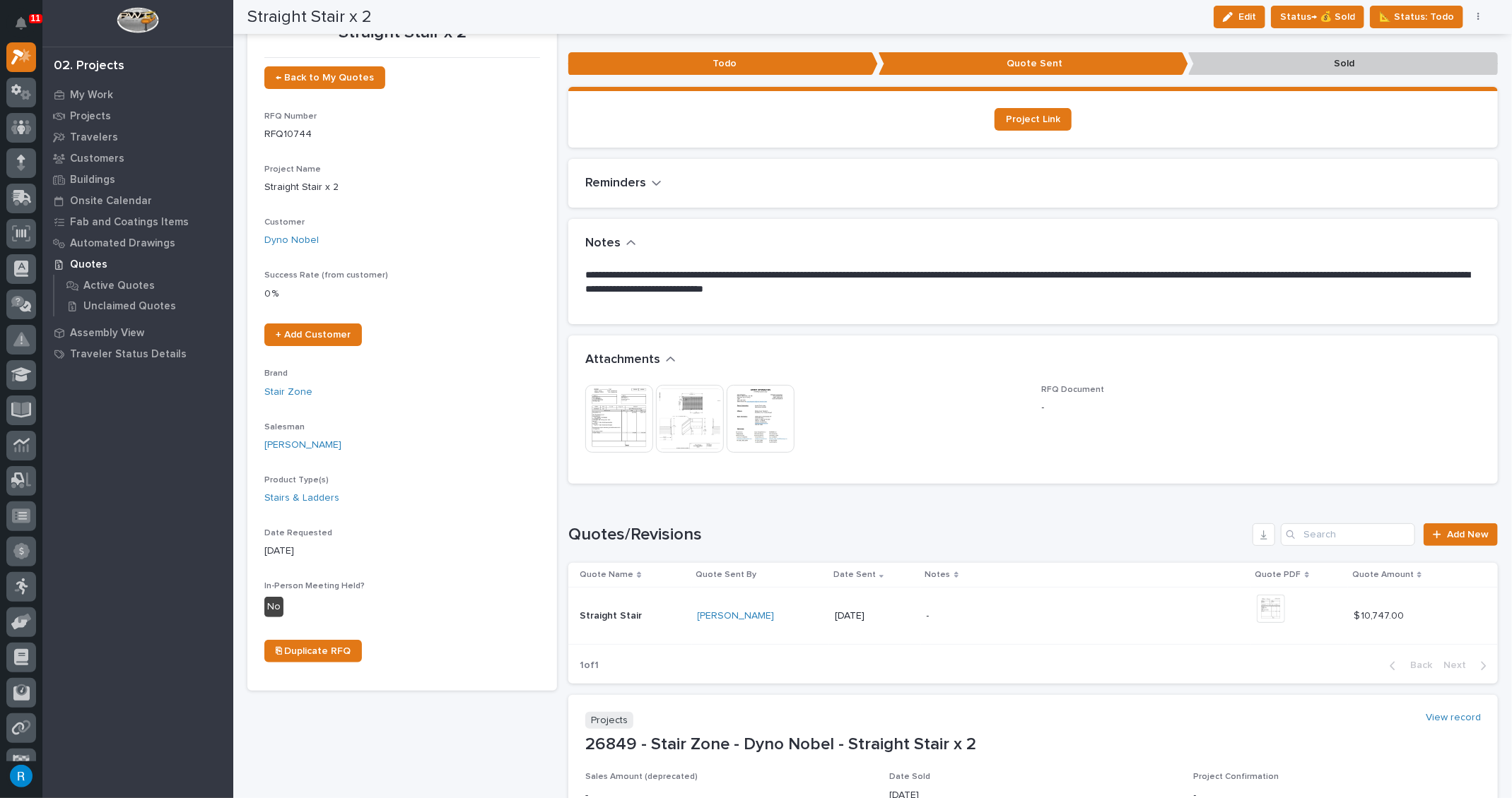
scroll to position [0, 0]
